Goal: Navigation & Orientation: Find specific page/section

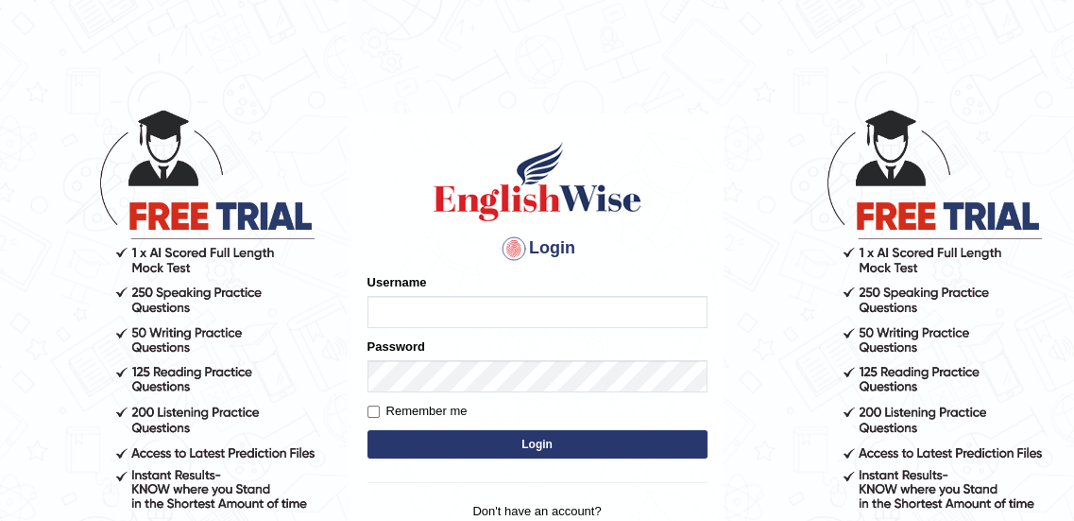
type input "Akshay1115"
click at [396, 415] on label "Remember me" at bounding box center [418, 411] width 100 height 19
click at [380, 415] on input "Remember me" at bounding box center [374, 411] width 12 height 12
checkbox input "true"
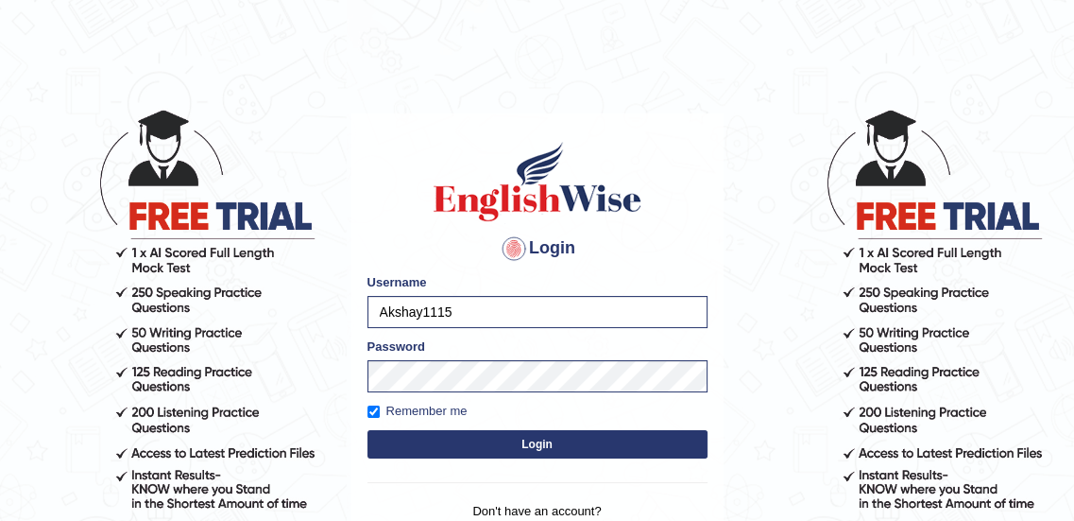
click at [438, 444] on button "Login" at bounding box center [538, 444] width 340 height 28
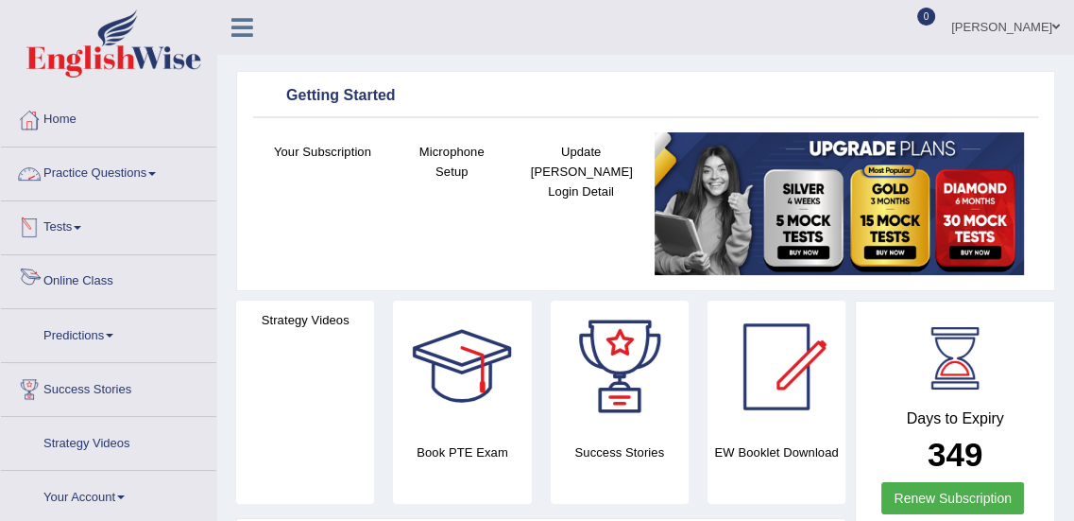
click at [85, 271] on link "Online Class" at bounding box center [108, 278] width 215 height 47
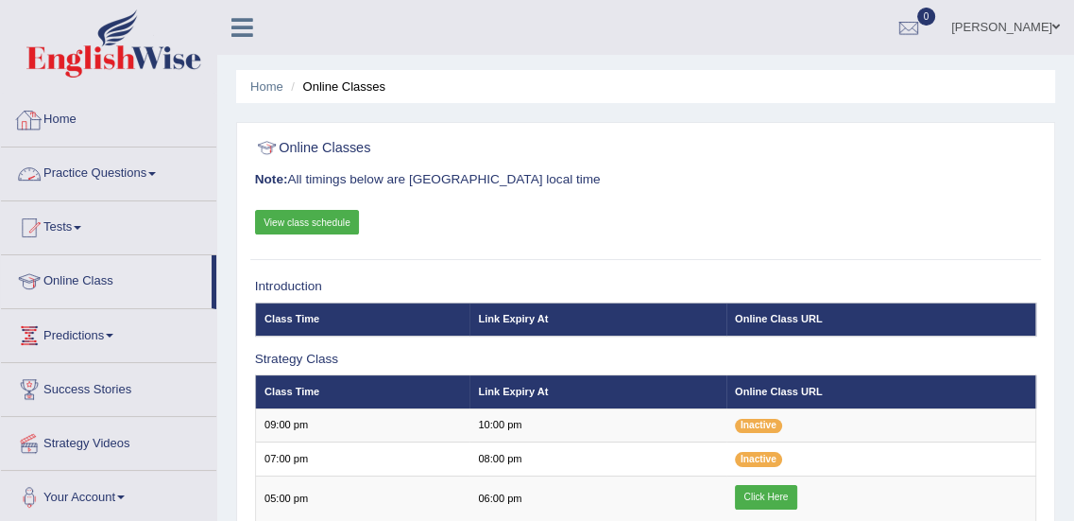
click at [48, 111] on link "Home" at bounding box center [108, 117] width 215 height 47
